Goal: Check status: Check status

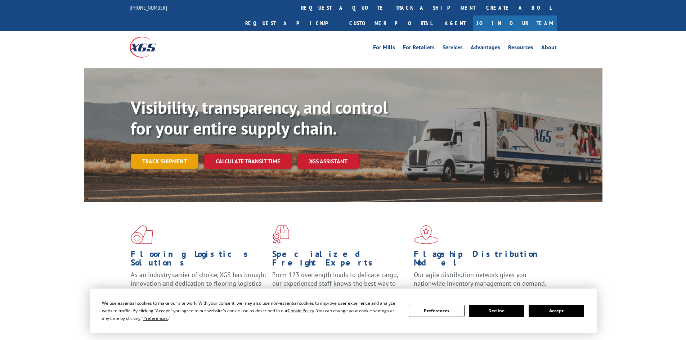
click at [175, 154] on link "Track shipment" at bounding box center [165, 161] width 68 height 15
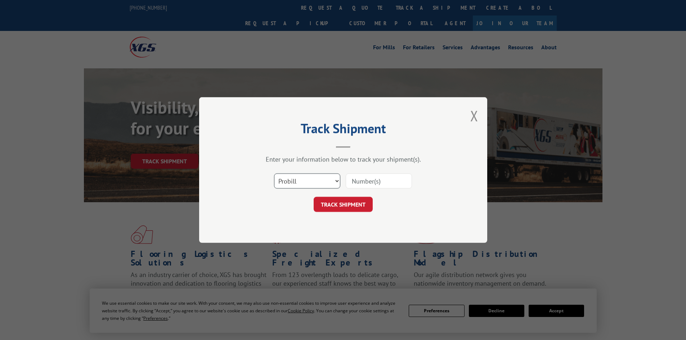
click at [301, 178] on select "Select category... Probill BOL PO" at bounding box center [307, 181] width 66 height 15
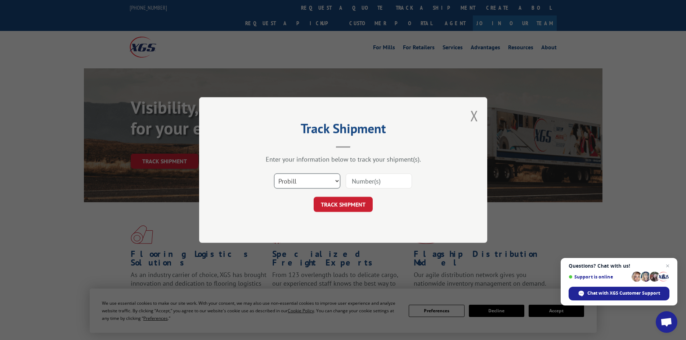
select select "bol"
click at [274, 174] on select "Select category... Probill BOL PO" at bounding box center [307, 181] width 66 height 15
click at [381, 180] on input at bounding box center [379, 181] width 66 height 15
click at [379, 178] on input at bounding box center [379, 181] width 66 height 15
paste input "00327557"
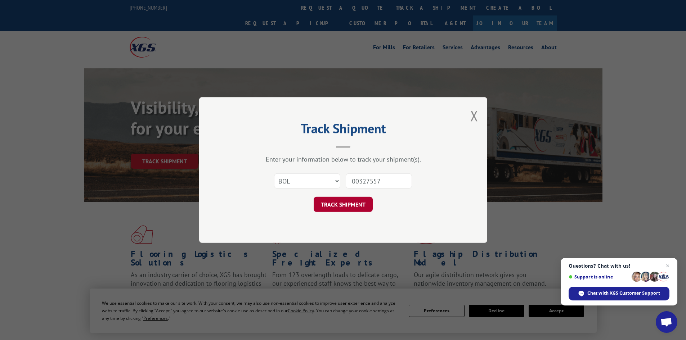
type input "00327557"
click at [363, 205] on button "TRACK SHIPMENT" at bounding box center [343, 204] width 59 height 15
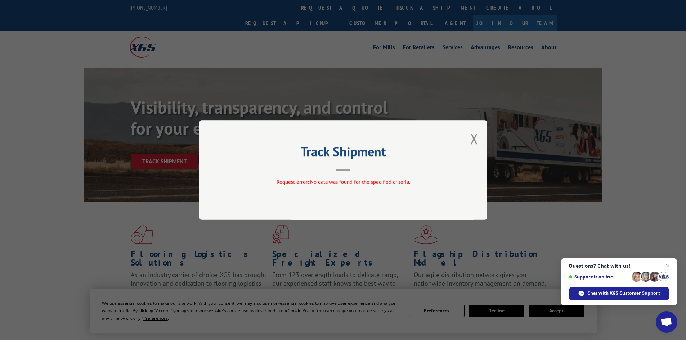
click at [470, 140] on div "Track Shipment Request error: No data was found for the specified criteria." at bounding box center [343, 170] width 288 height 100
click at [474, 141] on button "Close modal" at bounding box center [474, 138] width 8 height 19
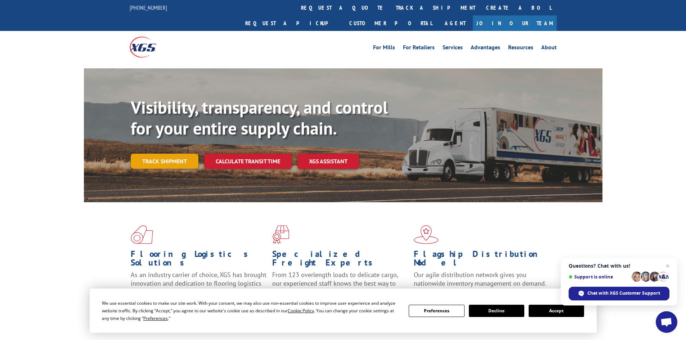
click at [149, 154] on link "Track shipment" at bounding box center [165, 161] width 68 height 15
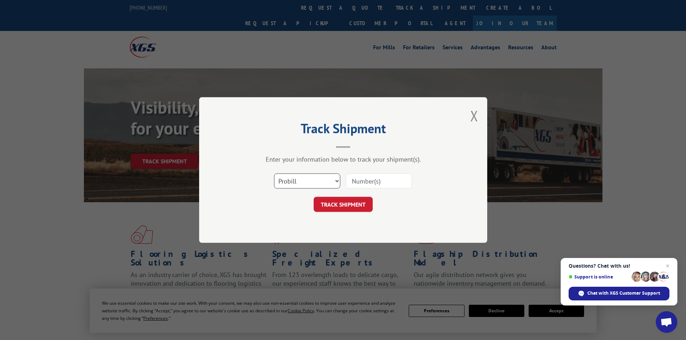
click at [319, 181] on select "Select category... Probill BOL PO" at bounding box center [307, 181] width 66 height 15
select select "bol"
click at [274, 174] on select "Select category... Probill BOL PO" at bounding box center [307, 181] width 66 height 15
click at [367, 181] on input at bounding box center [379, 181] width 66 height 15
paste input "FPX00327557"
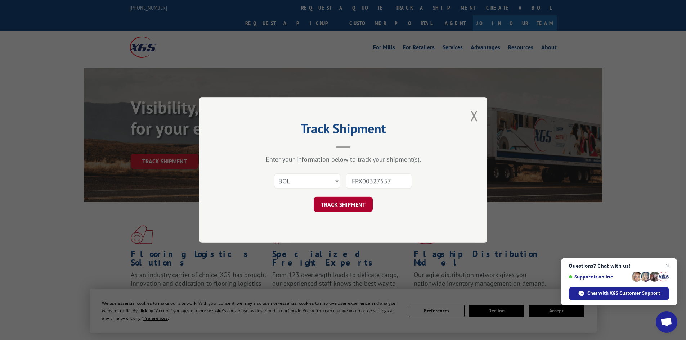
type input "FPX00327557"
click at [356, 201] on button "TRACK SHIPMENT" at bounding box center [343, 204] width 59 height 15
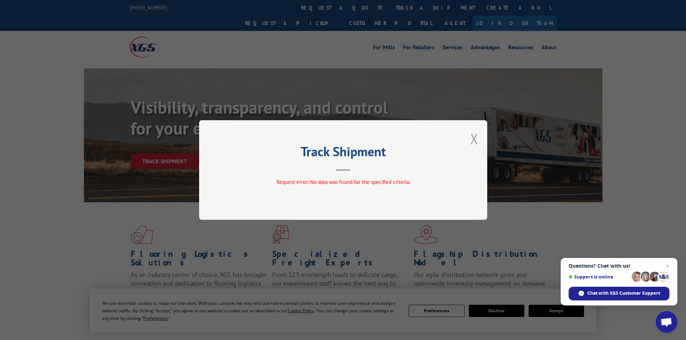
click at [472, 142] on button "Close modal" at bounding box center [474, 138] width 8 height 19
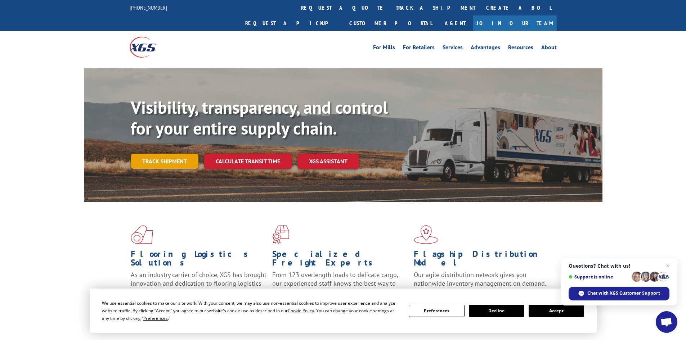
click at [168, 154] on link "Track shipment" at bounding box center [165, 161] width 68 height 15
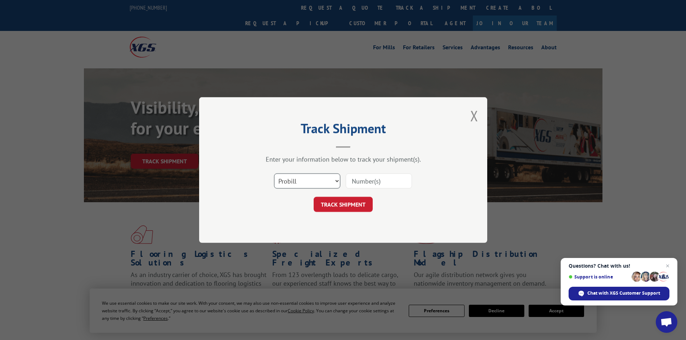
click at [302, 178] on select "Select category... Probill BOL PO" at bounding box center [307, 181] width 66 height 15
click at [312, 180] on select "Select category... Probill BOL PO" at bounding box center [307, 181] width 66 height 15
click at [309, 181] on select "Select category... Probill BOL PO" at bounding box center [307, 181] width 66 height 15
click at [194, 193] on div "Track Shipment Enter your information below to track your shipment(s). Select c…" at bounding box center [343, 170] width 686 height 340
